Goal: Information Seeking & Learning: Learn about a topic

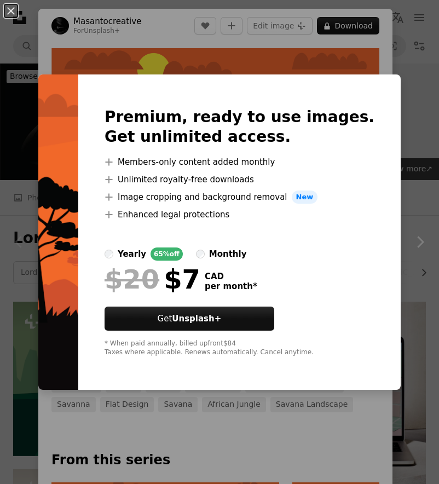
click at [139, 59] on div "An X shape Premium, ready to use images. Get unlimited access. A plus sign Memb…" at bounding box center [219, 242] width 439 height 484
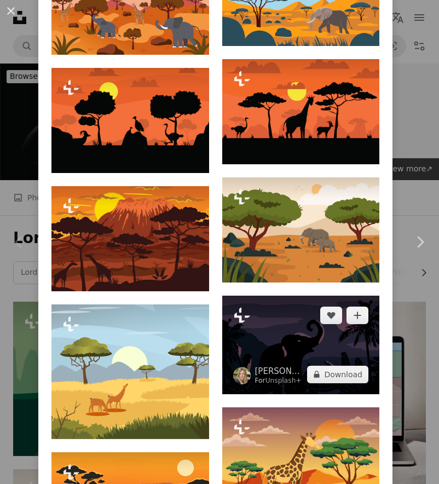
scroll to position [749, 0]
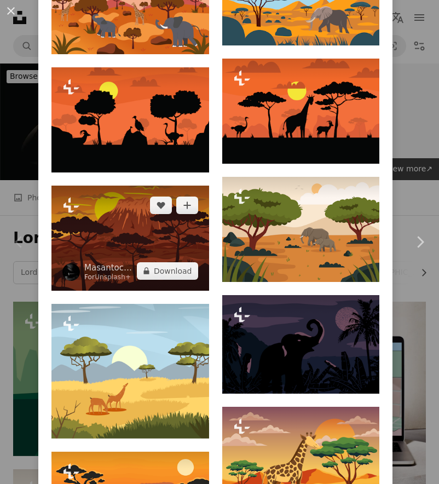
click at [107, 222] on img at bounding box center [131, 238] width 158 height 105
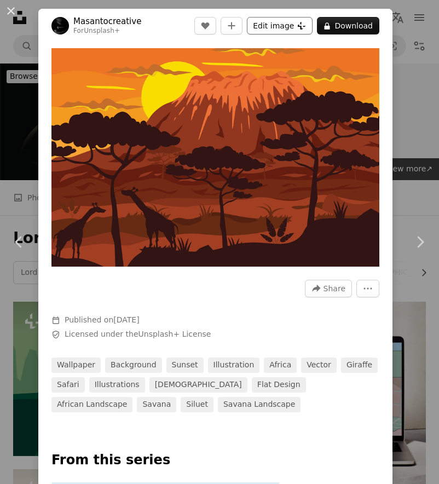
click at [260, 25] on button "Edit image Plus sign for Unsplash+" at bounding box center [280, 26] width 66 height 18
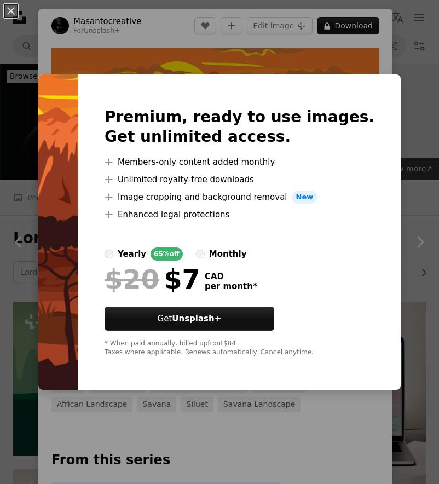
click at [132, 45] on div "An X shape Premium, ready to use images. Get unlimited access. A plus sign Memb…" at bounding box center [219, 242] width 439 height 484
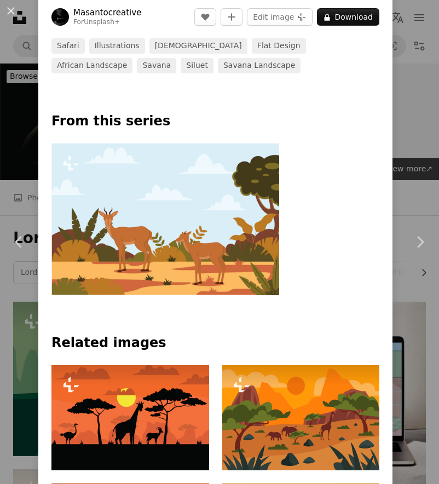
scroll to position [561, 0]
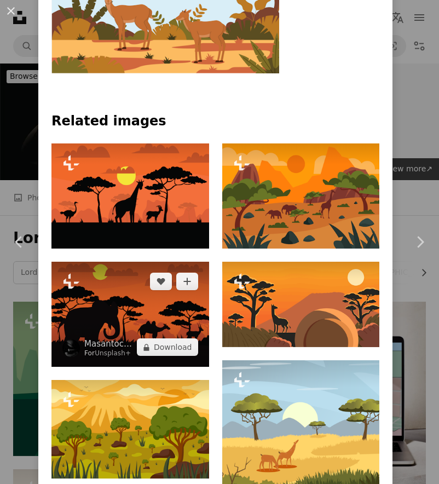
click at [175, 306] on img at bounding box center [131, 314] width 158 height 105
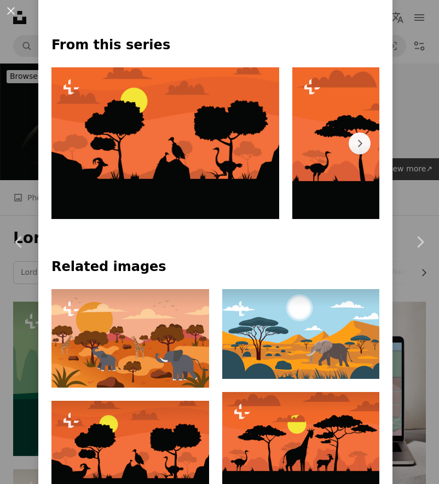
scroll to position [453, 0]
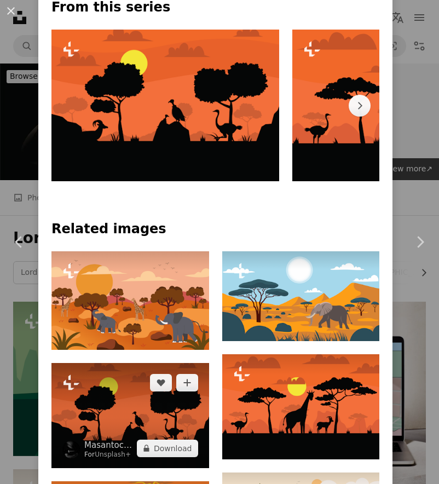
click at [115, 404] on img at bounding box center [131, 415] width 158 height 105
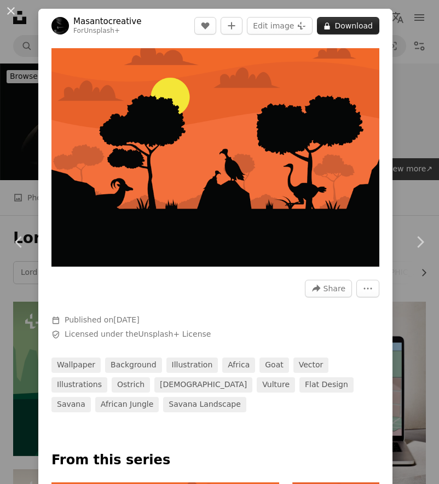
click at [344, 22] on button "A lock Download" at bounding box center [348, 26] width 62 height 18
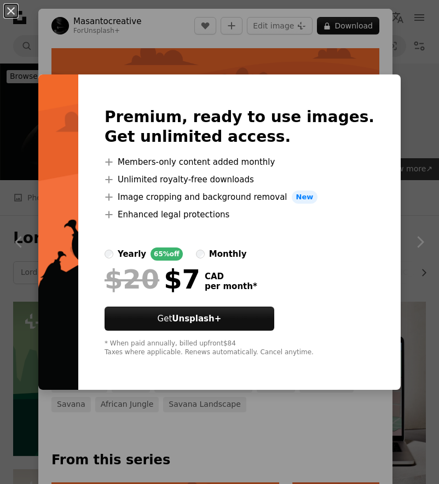
click at [368, 80] on div "Premium, ready to use images. Get unlimited access. A plus sign Members-only co…" at bounding box center [239, 233] width 323 height 316
click at [32, 55] on div "An X shape Premium, ready to use images. Get unlimited access. A plus sign Memb…" at bounding box center [219, 242] width 439 height 484
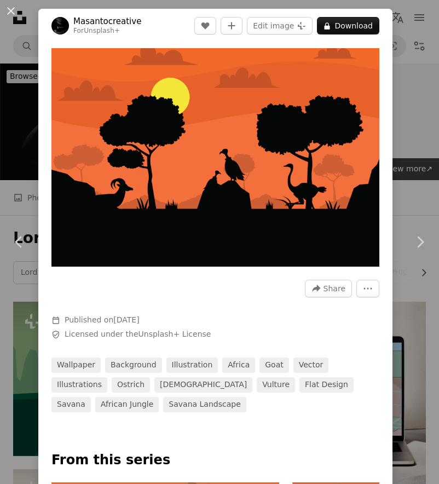
click at [25, 311] on div "An X shape Chevron left Chevron right Masantocreative For Unsplash+ A heart A p…" at bounding box center [219, 242] width 439 height 484
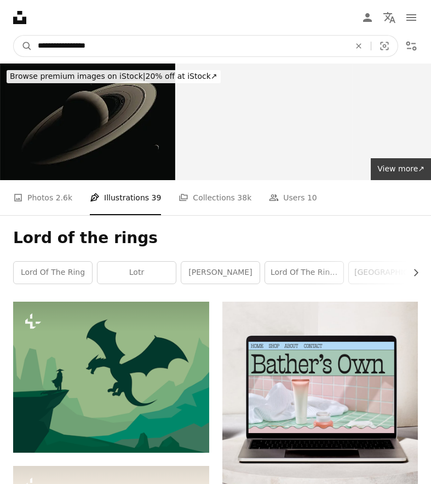
drag, startPoint x: 114, startPoint y: 48, endPoint x: 8, endPoint y: 35, distance: 107.1
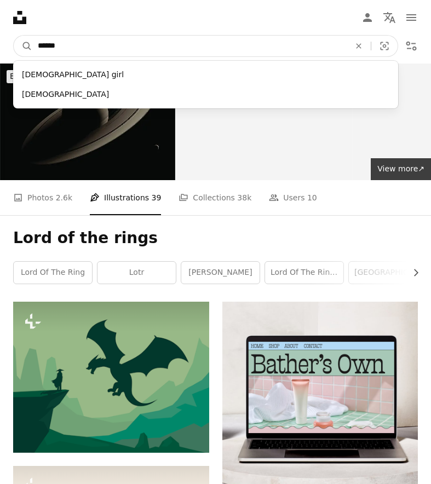
type input "*******"
click button "A magnifying glass" at bounding box center [23, 46] width 19 height 21
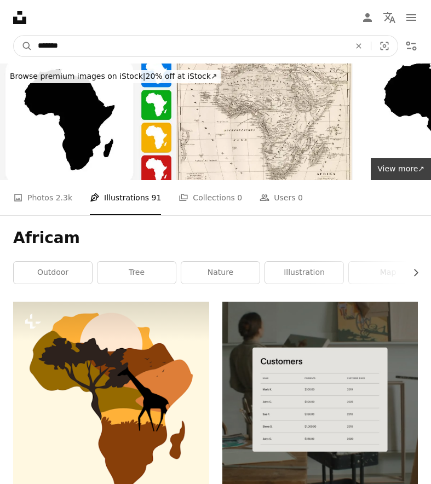
click at [108, 47] on input "*******" at bounding box center [189, 46] width 314 height 21
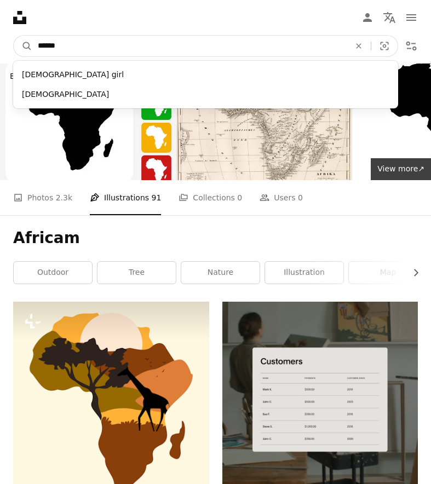
type input "*******"
click button "A magnifying glass" at bounding box center [23, 46] width 19 height 21
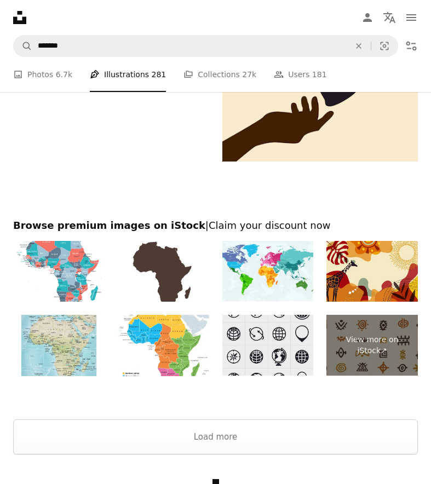
scroll to position [2489, 0]
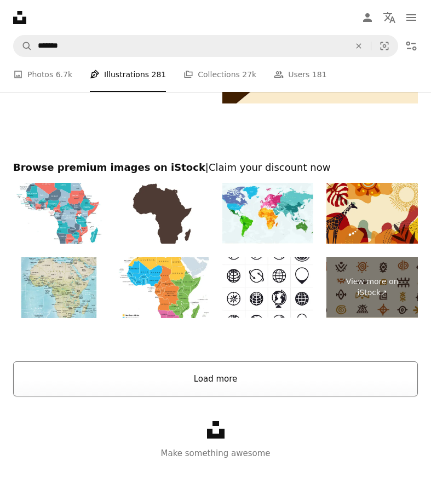
click at [235, 393] on button "Load more" at bounding box center [215, 379] width 405 height 35
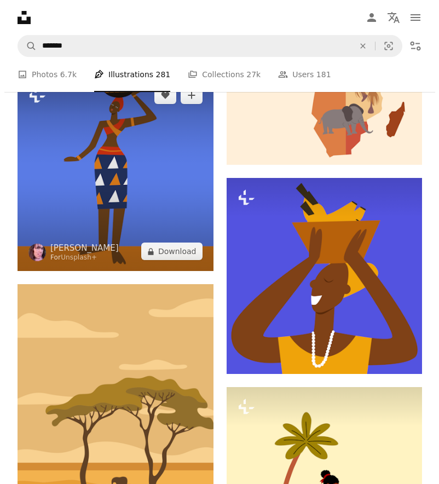
scroll to position [3593, 0]
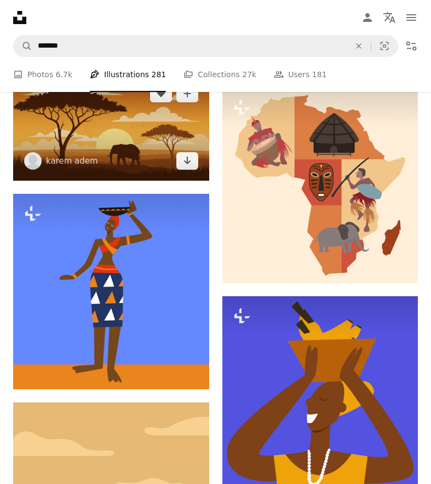
click at [93, 131] on img at bounding box center [111, 127] width 196 height 107
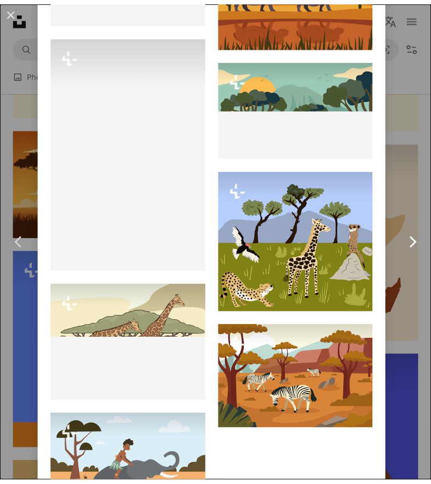
scroll to position [3010, 0]
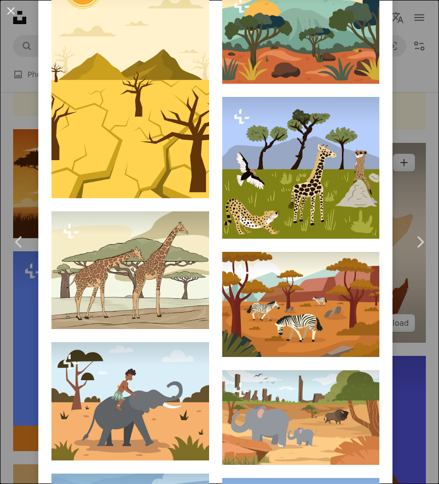
click at [407, 158] on div "An X shape Chevron left Chevron right [PERSON_NAME] fezeikahapra A heart A plus…" at bounding box center [219, 242] width 439 height 484
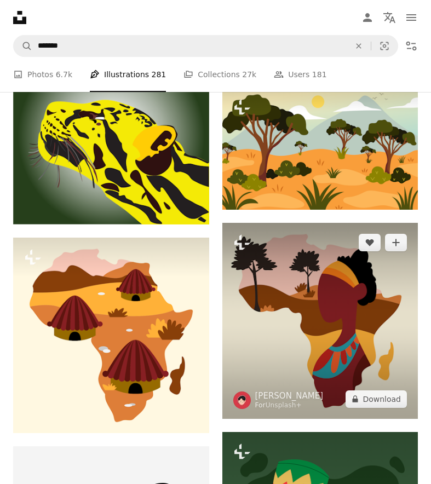
scroll to position [5796, 0]
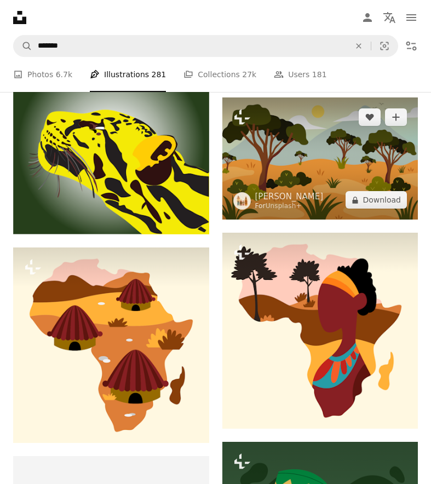
click at [303, 167] on img at bounding box center [320, 159] width 196 height 122
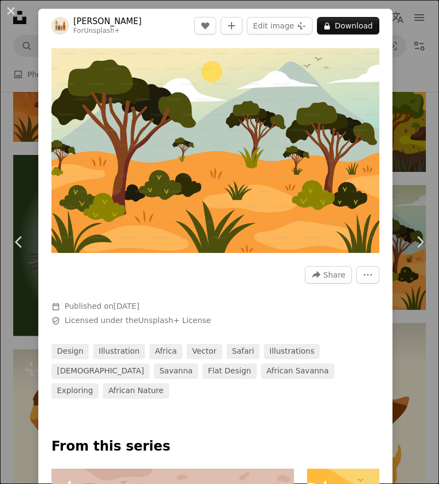
click at [396, 151] on div "An X shape Chevron left Chevron right [PERSON_NAME] For Unsplash+ A heart A plu…" at bounding box center [219, 242] width 439 height 484
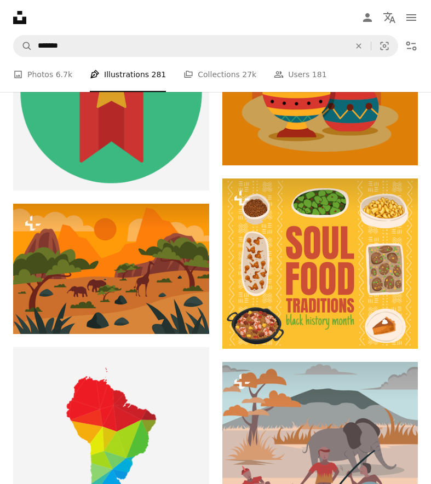
scroll to position [7090, 0]
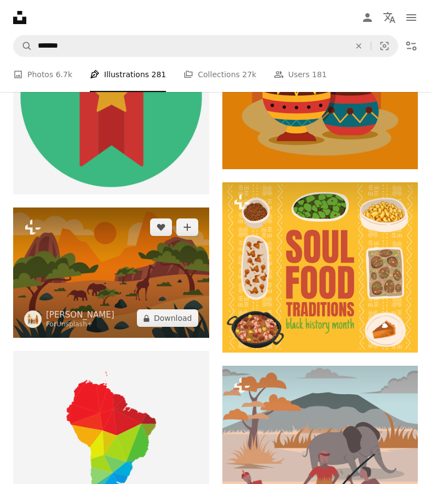
click at [158, 276] on img at bounding box center [111, 273] width 196 height 131
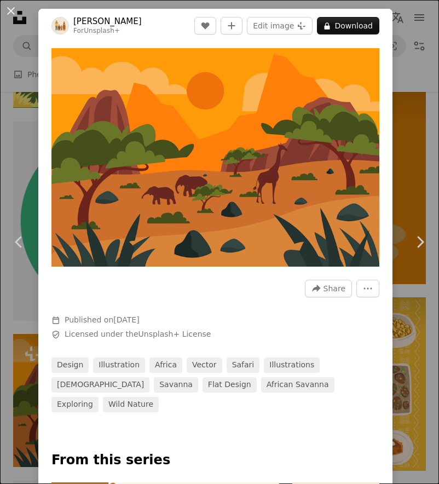
click at [403, 117] on div "An X shape Chevron left Chevron right [PERSON_NAME] For Unsplash+ A heart A plu…" at bounding box center [219, 242] width 439 height 484
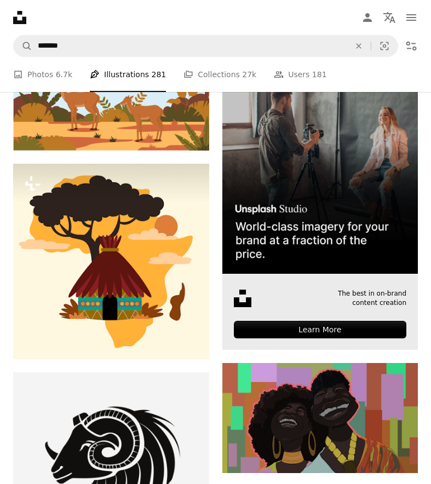
scroll to position [4941, 0]
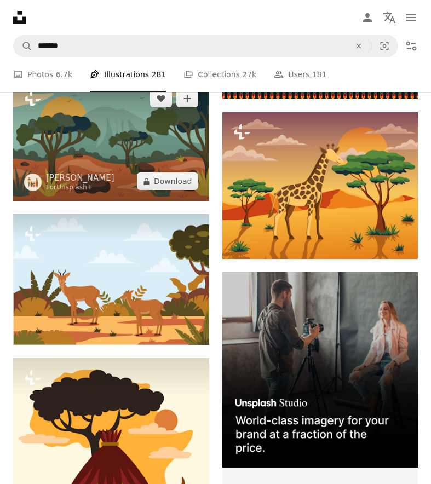
click at [115, 157] on img at bounding box center [111, 140] width 196 height 122
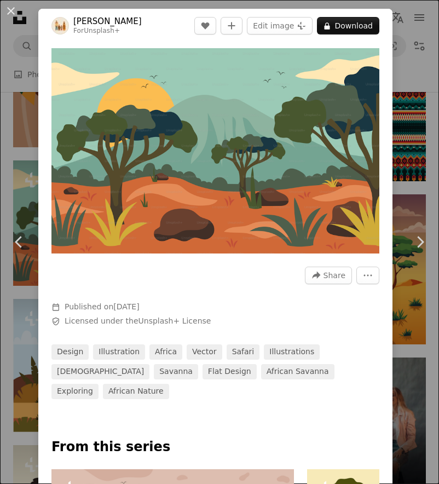
click at [402, 108] on div "An X shape Chevron left Chevron right [PERSON_NAME] For Unsplash+ A heart A plu…" at bounding box center [219, 242] width 439 height 484
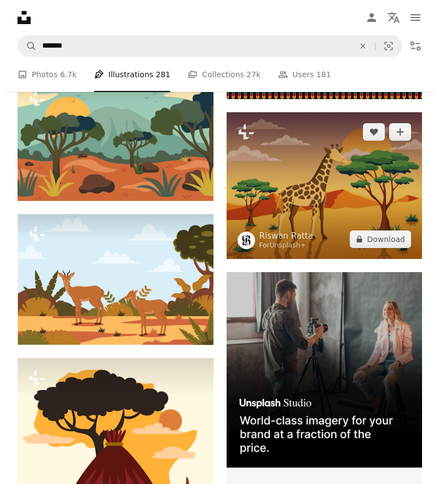
scroll to position [4857, 0]
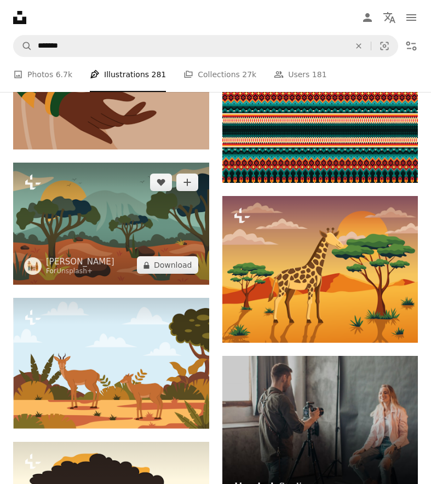
click at [123, 221] on img at bounding box center [111, 224] width 196 height 122
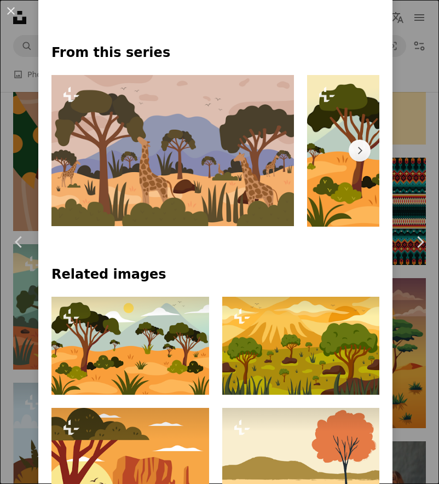
scroll to position [457, 0]
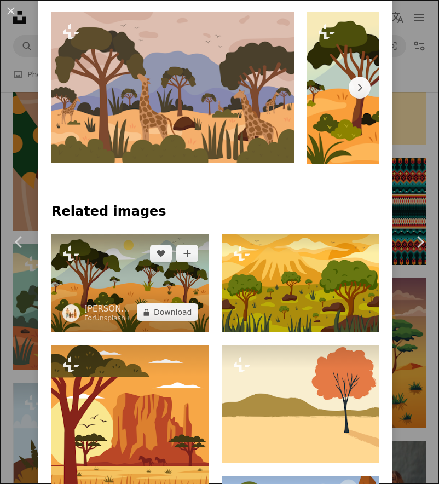
click at [159, 262] on img at bounding box center [131, 283] width 158 height 99
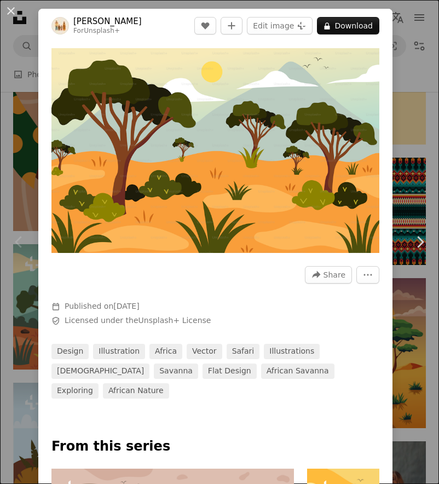
click at [394, 145] on div "An X shape Chevron left Chevron right [PERSON_NAME] For Unsplash+ A heart A plu…" at bounding box center [219, 242] width 439 height 484
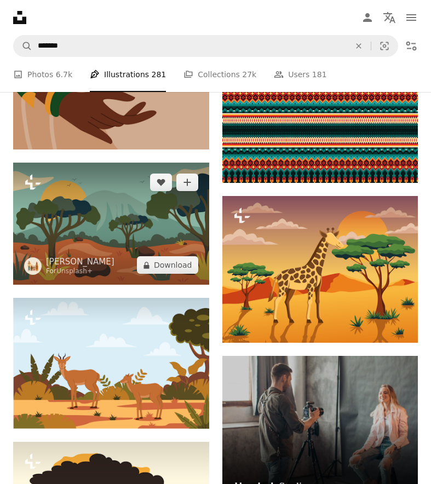
click at [117, 227] on img at bounding box center [111, 224] width 196 height 122
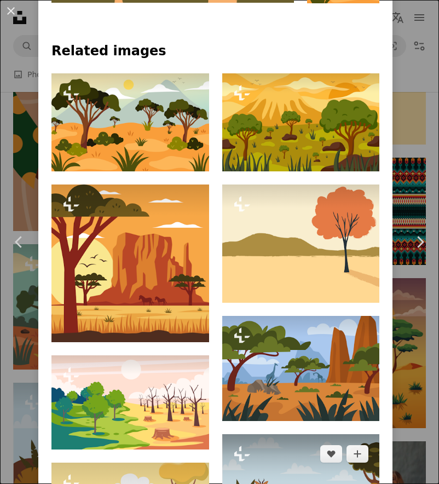
scroll to position [744, 0]
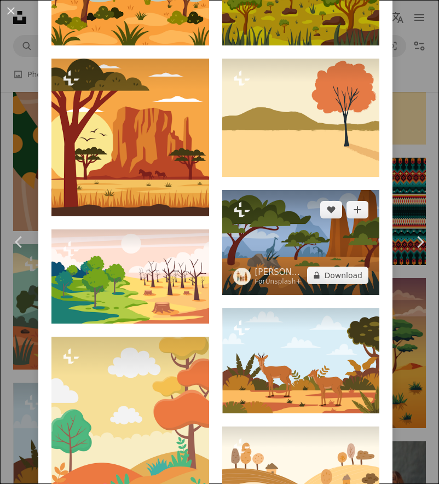
click at [261, 218] on img at bounding box center [301, 242] width 158 height 105
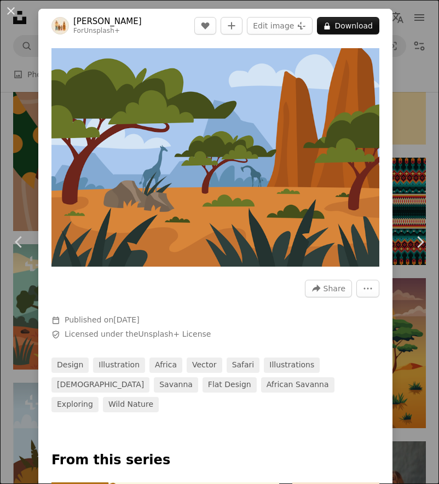
click at [418, 152] on div "An X shape Chevron left Chevron right [PERSON_NAME] For Unsplash+ A heart A plu…" at bounding box center [219, 242] width 439 height 484
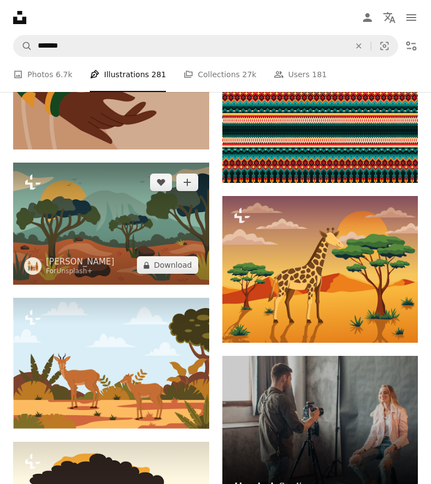
click at [140, 223] on img at bounding box center [111, 224] width 196 height 122
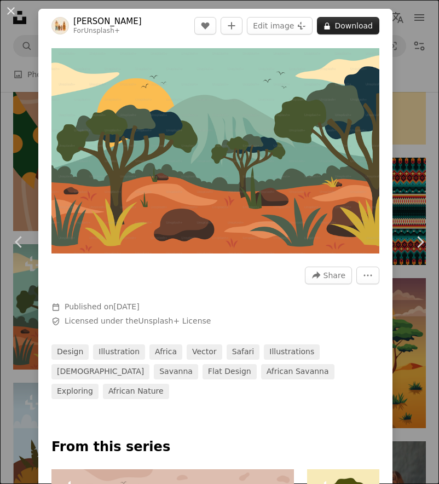
click at [331, 19] on button "A lock Download" at bounding box center [348, 26] width 62 height 18
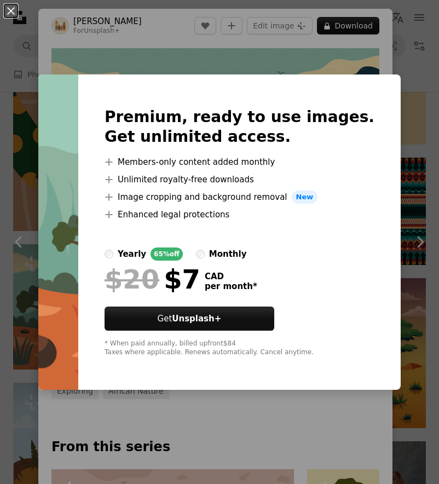
click at [297, 81] on div "Premium, ready to use images. Get unlimited access. A plus sign Members-only co…" at bounding box center [239, 233] width 323 height 316
click at [288, 28] on div "An X shape Premium, ready to use images. Get unlimited access. A plus sign Memb…" at bounding box center [219, 242] width 439 height 484
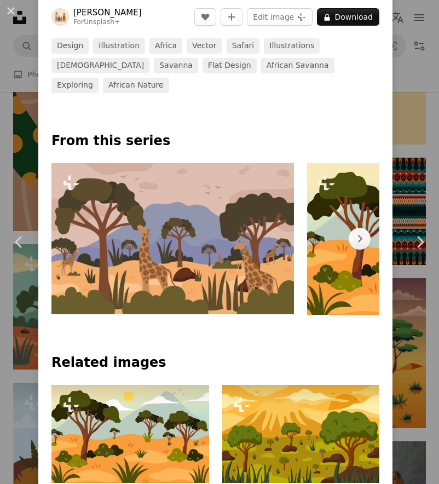
scroll to position [437, 0]
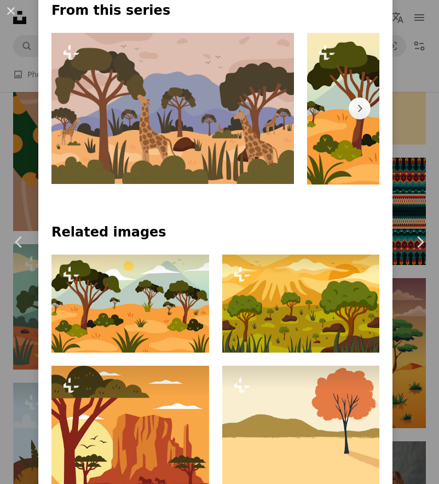
click at [406, 188] on div "An X shape Chevron left Chevron right [PERSON_NAME] For Unsplash+ A heart A plu…" at bounding box center [219, 242] width 439 height 484
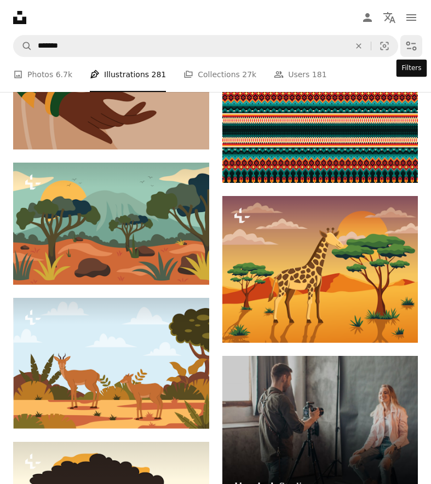
click at [416, 42] on icon "Filters" at bounding box center [411, 45] width 13 height 13
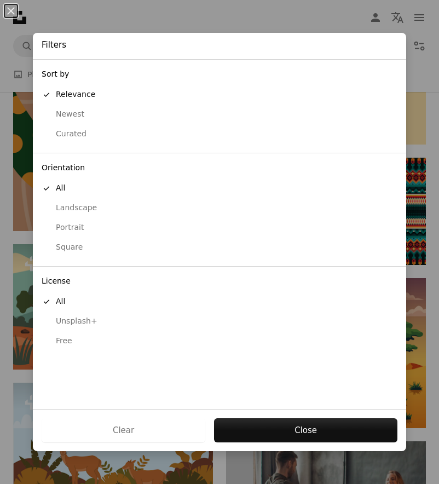
click at [66, 342] on div "Free" at bounding box center [220, 341] width 356 height 11
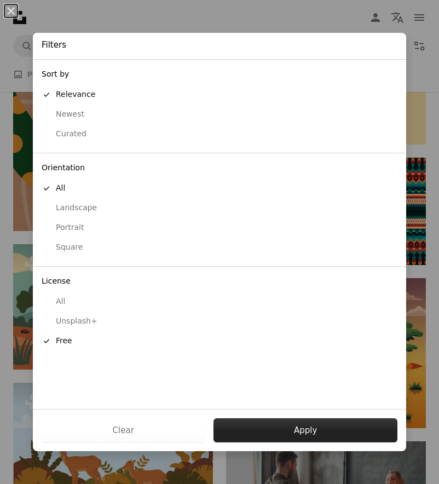
click at [312, 432] on button "Apply" at bounding box center [306, 431] width 184 height 24
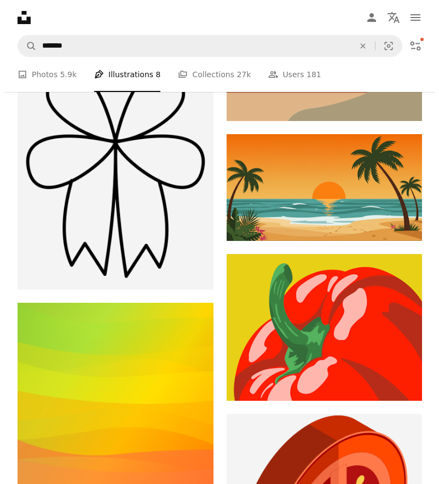
scroll to position [19688, 0]
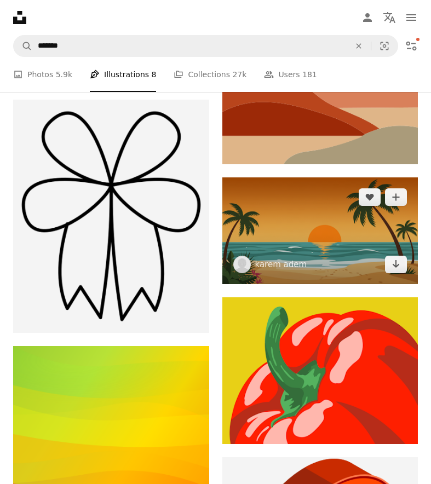
click at [322, 241] on img at bounding box center [320, 231] width 196 height 107
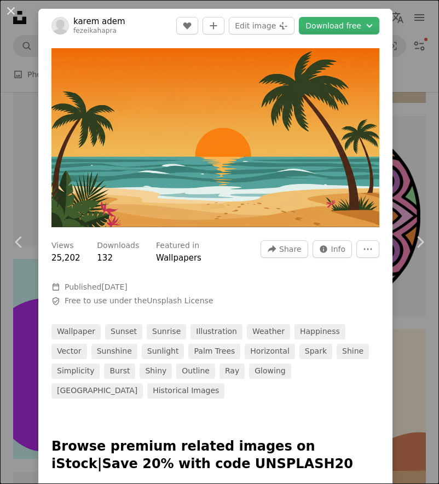
click at [107, 25] on link "karem adem" at bounding box center [99, 21] width 52 height 11
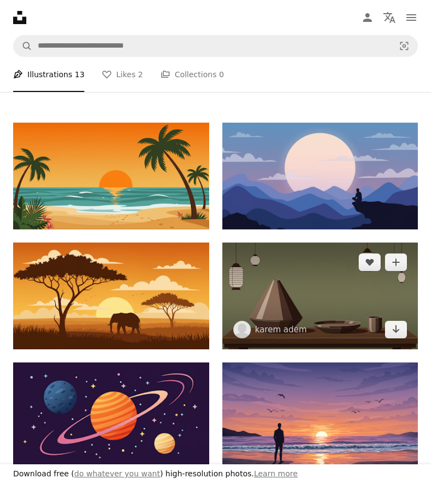
scroll to position [67, 0]
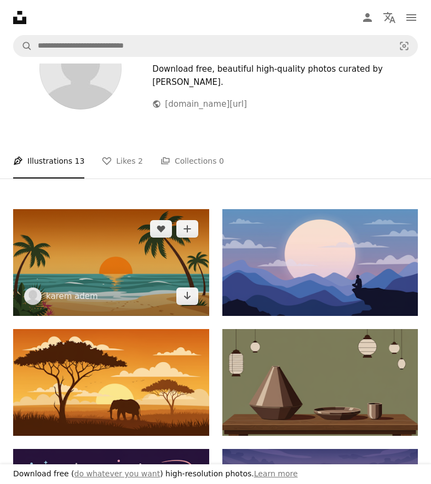
click at [161, 260] on img at bounding box center [111, 262] width 196 height 107
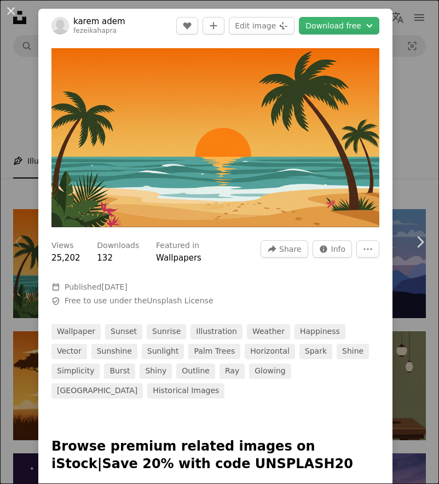
click at [413, 89] on div "An X shape Chevron left Chevron right [PERSON_NAME] fezeikahapra A heart A plus…" at bounding box center [219, 242] width 439 height 484
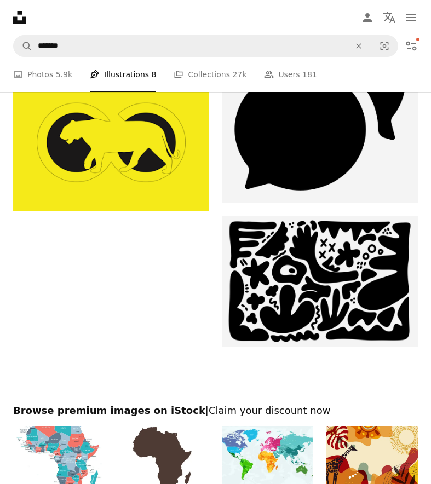
scroll to position [22221, 0]
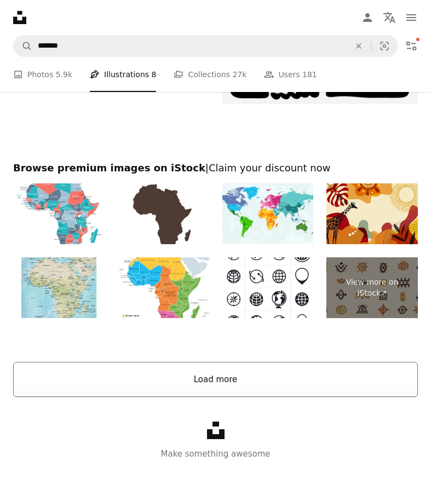
click at [237, 380] on button "Load more" at bounding box center [215, 379] width 405 height 35
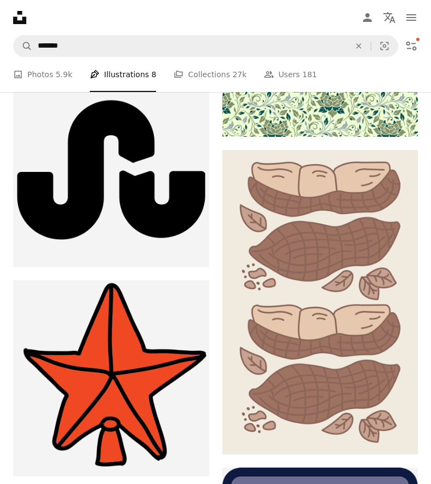
scroll to position [34940, 0]
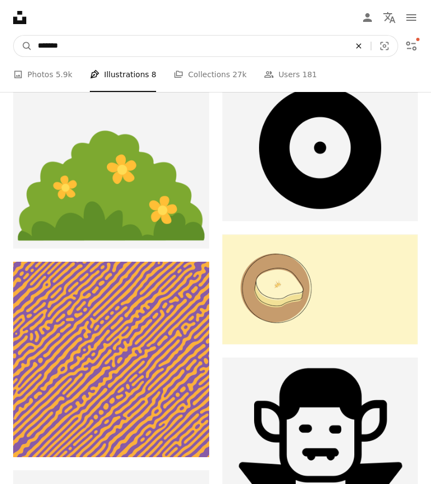
click at [356, 45] on icon "An X shape" at bounding box center [359, 46] width 24 height 9
type input "**********"
click button "A magnifying glass" at bounding box center [23, 46] width 19 height 21
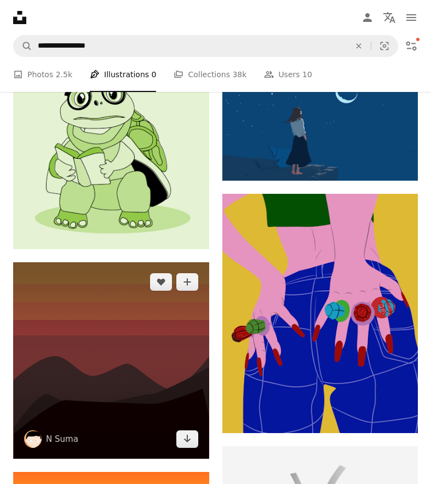
scroll to position [16976, 0]
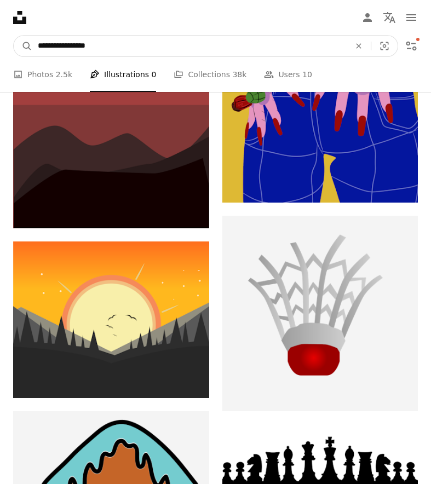
drag, startPoint x: 107, startPoint y: 48, endPoint x: -48, endPoint y: 29, distance: 156.2
type input "******"
click button "A magnifying glass" at bounding box center [23, 46] width 19 height 21
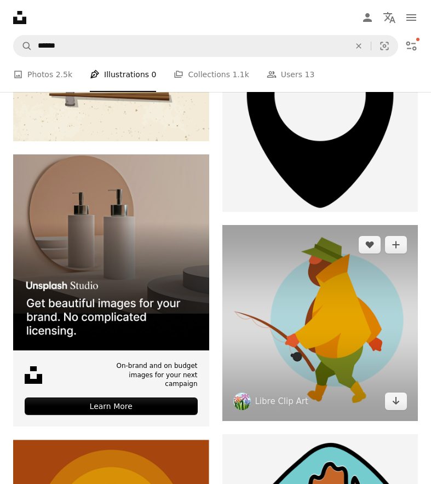
scroll to position [3488, 0]
